Goal: Task Accomplishment & Management: Use online tool/utility

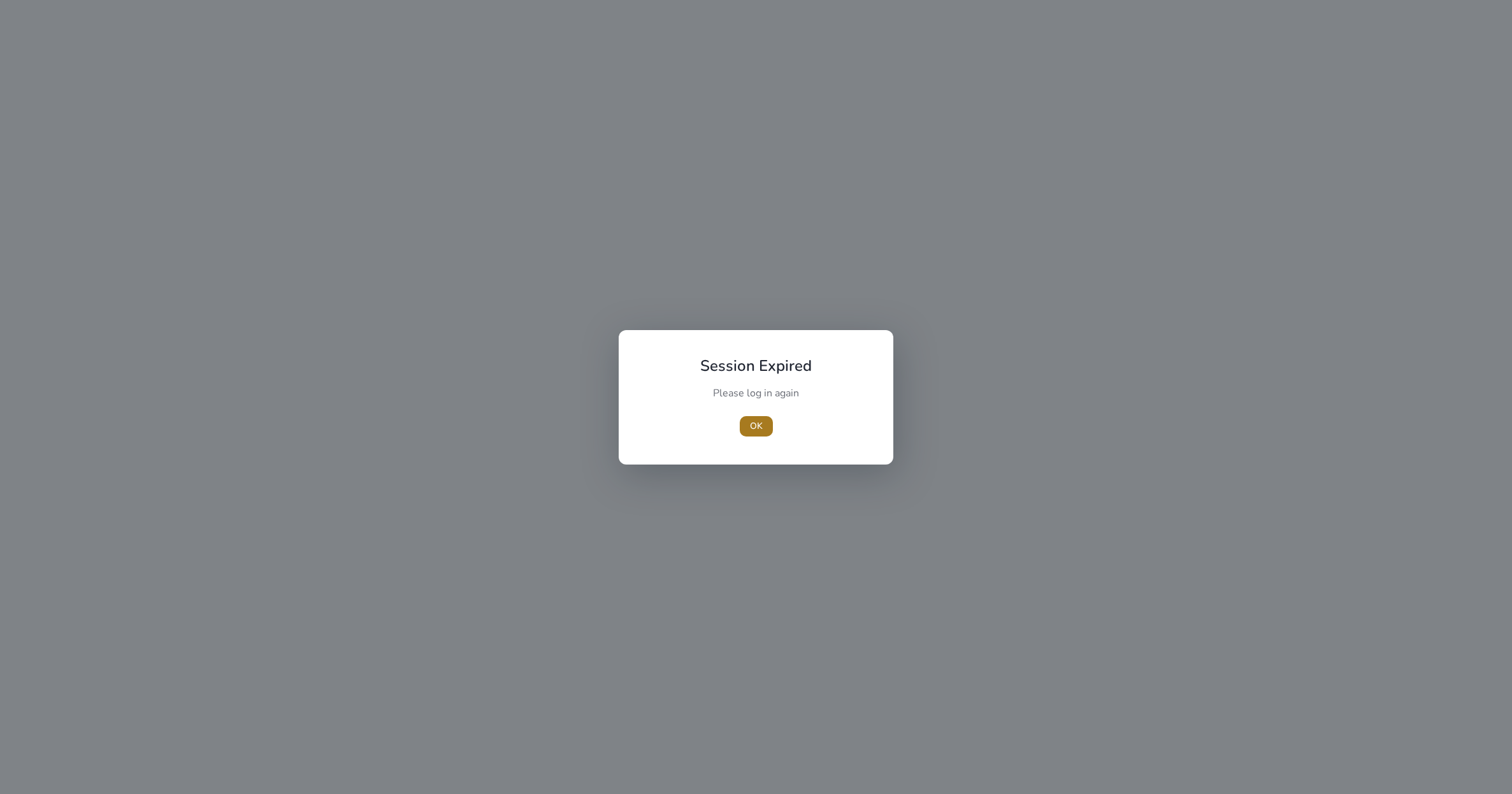
click at [756, 433] on span "OK" at bounding box center [756, 426] width 13 height 13
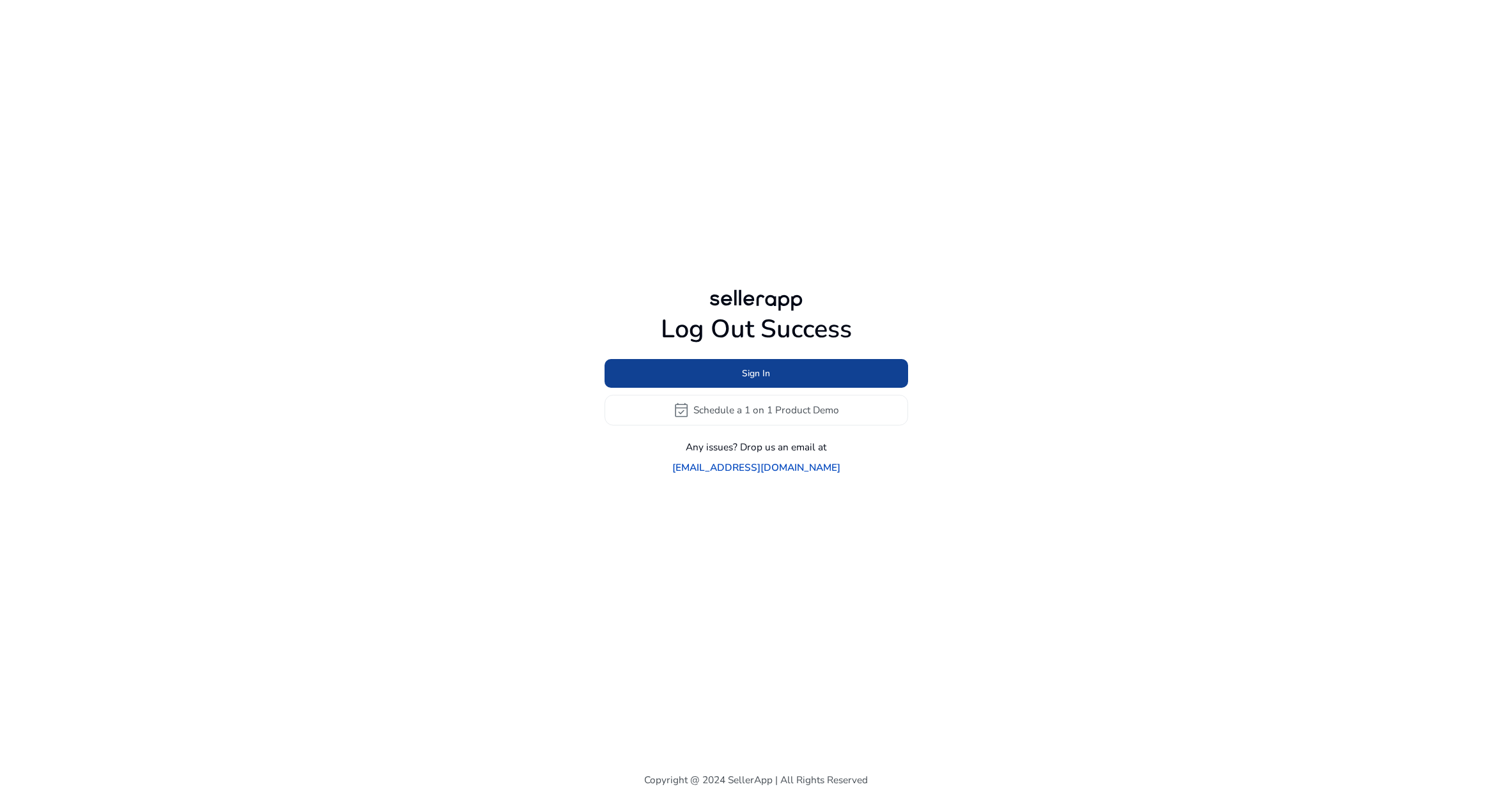
click at [740, 381] on span at bounding box center [756, 373] width 304 height 31
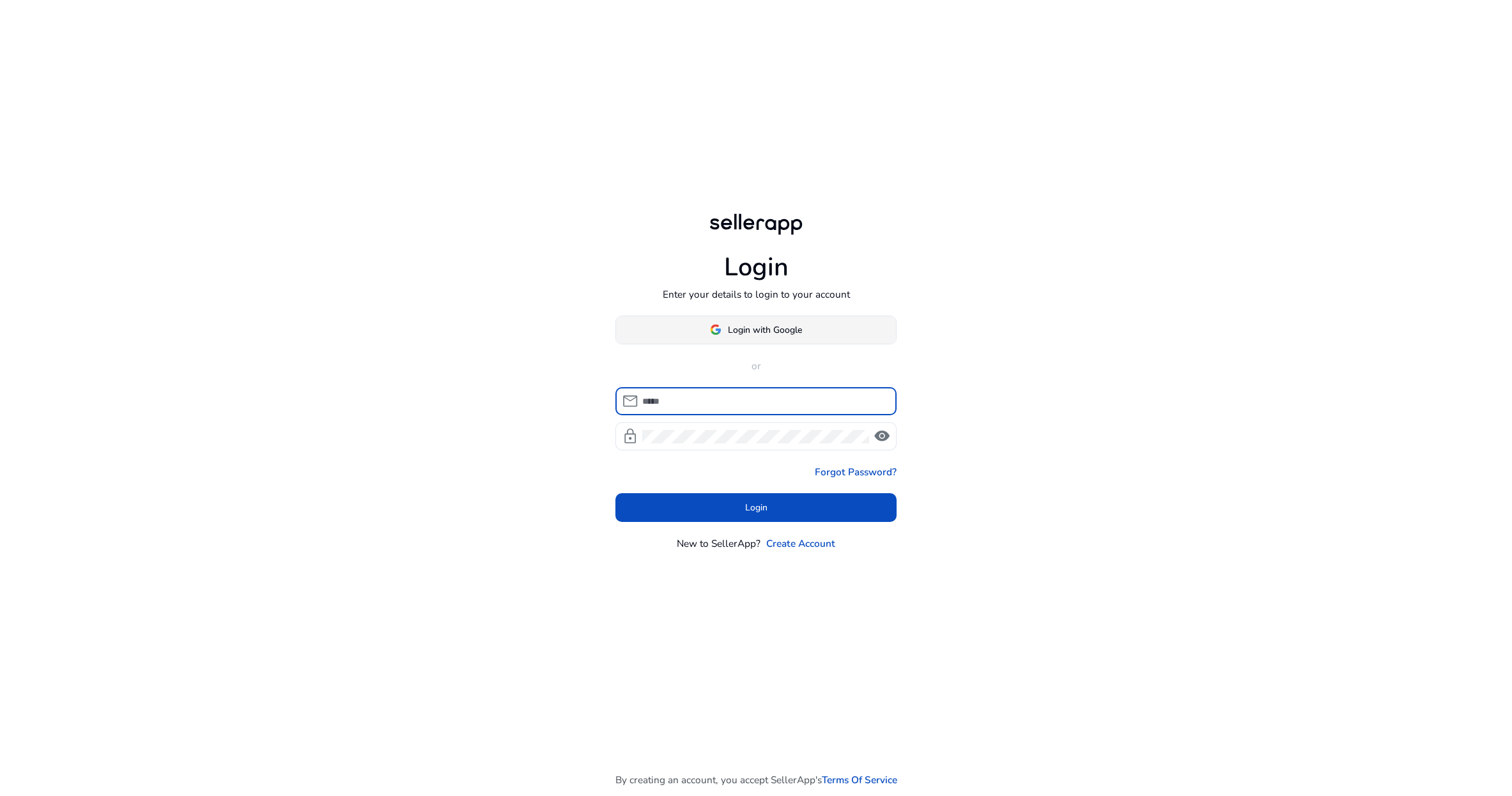
click at [740, 326] on span "Login with Google" at bounding box center [765, 330] width 74 height 13
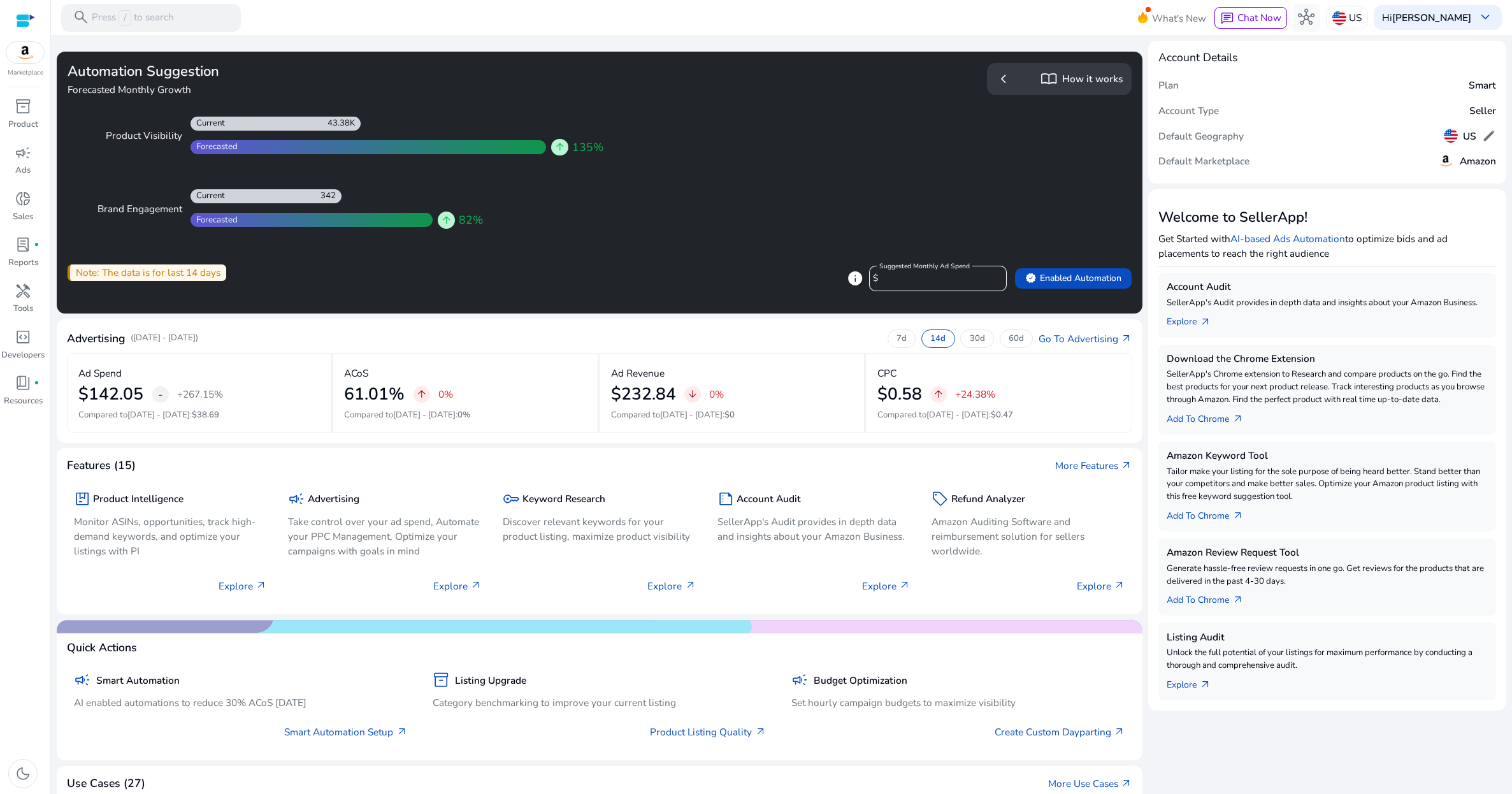
click at [1000, 85] on span "chevron_left" at bounding box center [1004, 79] width 17 height 17
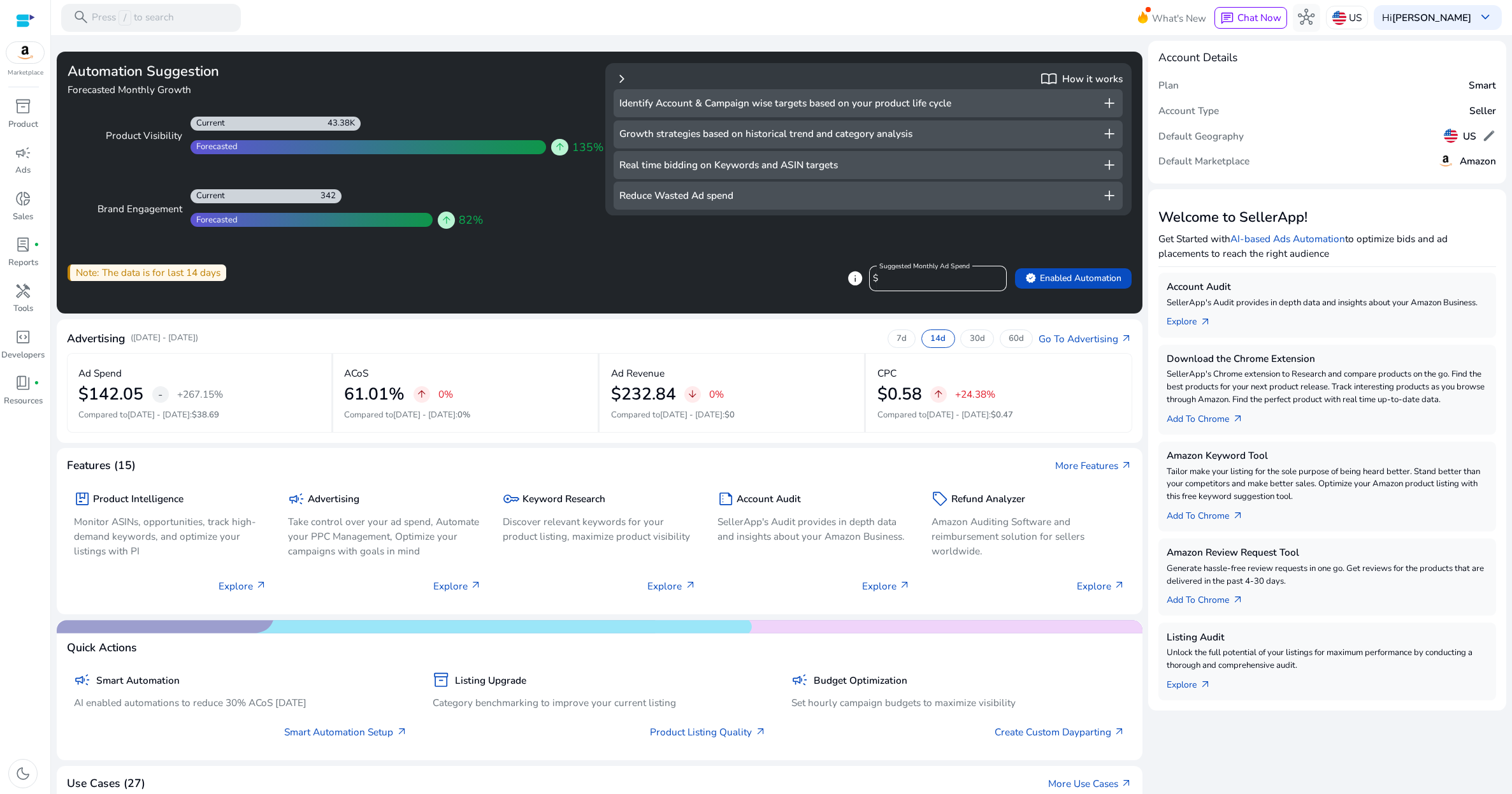
click at [1096, 85] on h5 "How it works" at bounding box center [1092, 79] width 60 height 12
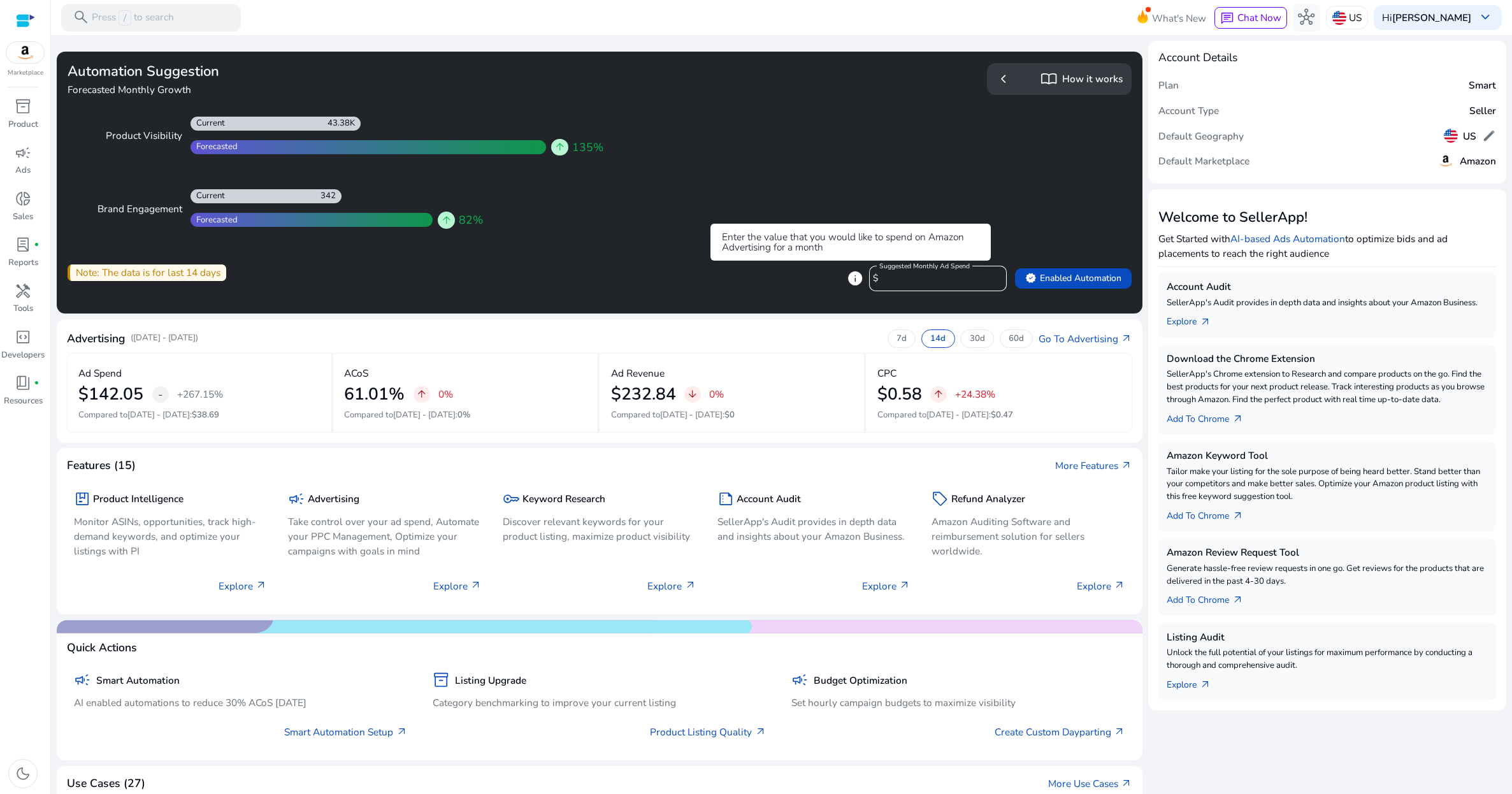
click at [853, 276] on span "info" at bounding box center [856, 279] width 17 height 17
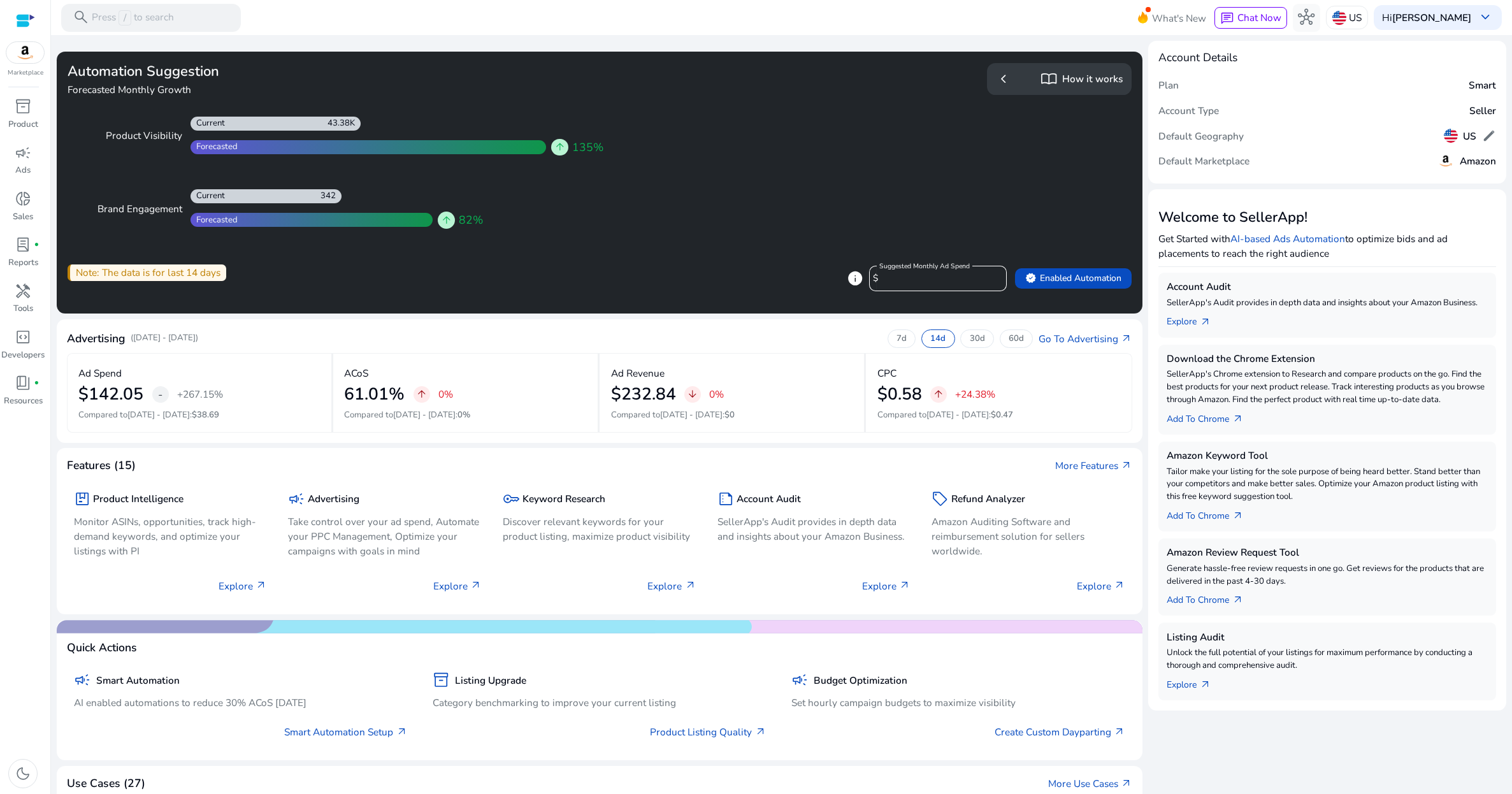
click at [853, 276] on span "info" at bounding box center [856, 279] width 17 height 17
click at [945, 284] on input "****" at bounding box center [939, 279] width 115 height 14
